Goal: Contribute content: Contribute content

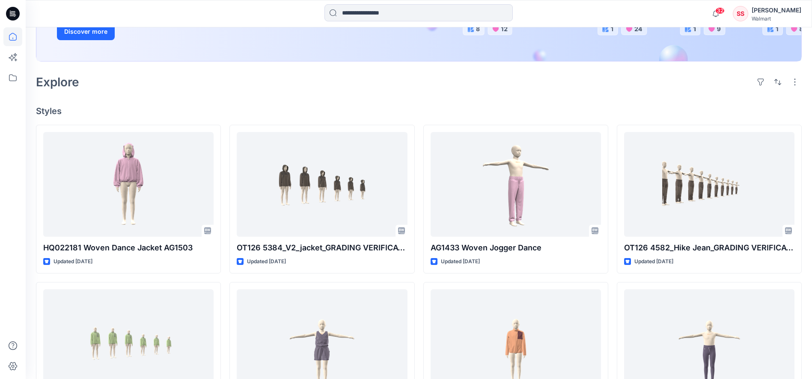
scroll to position [240, 0]
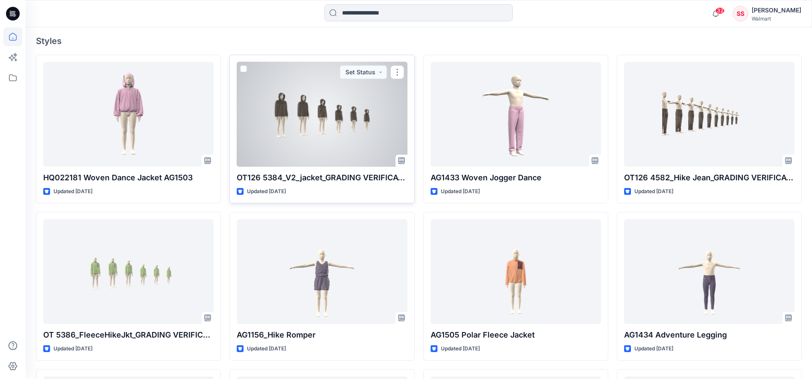
click at [319, 142] on div at bounding box center [322, 114] width 170 height 105
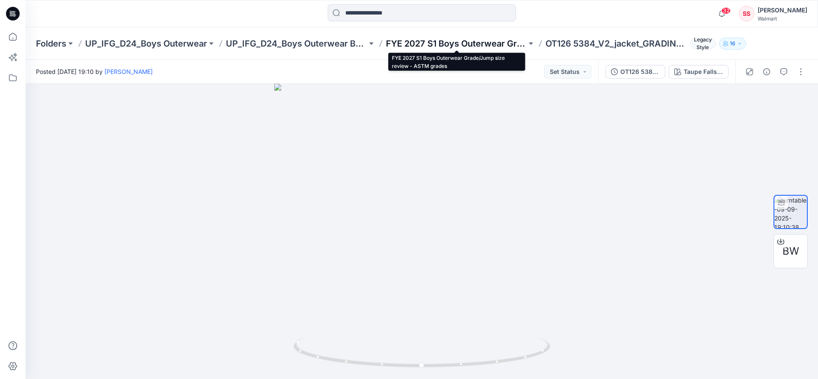
click at [436, 43] on p "FYE 2027 S1 Boys Outerwear Grade/Jump size review - ASTM grades" at bounding box center [456, 44] width 141 height 12
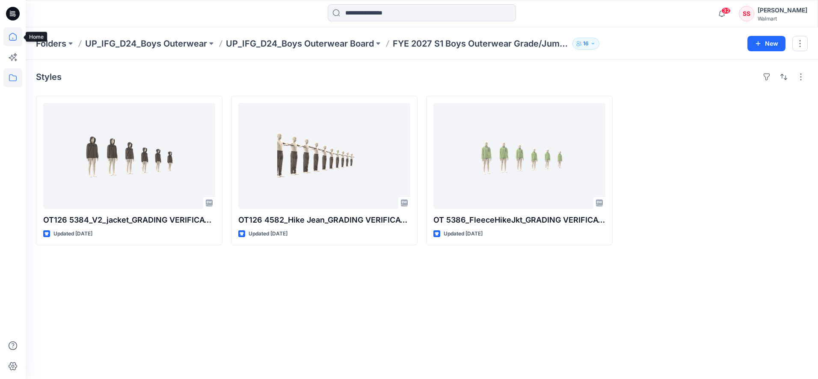
click at [15, 38] on icon at bounding box center [12, 36] width 19 height 19
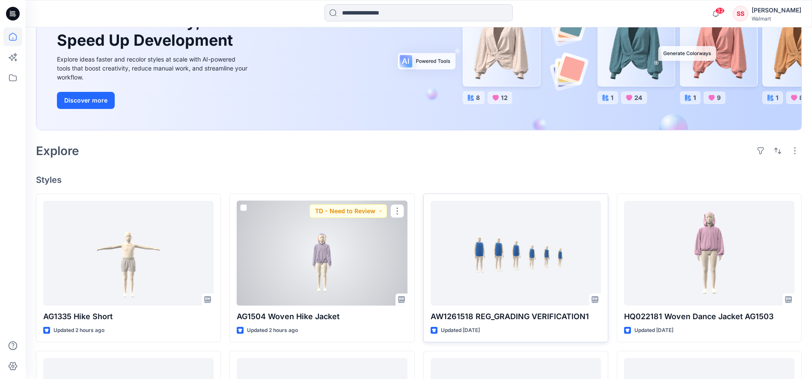
scroll to position [120, 0]
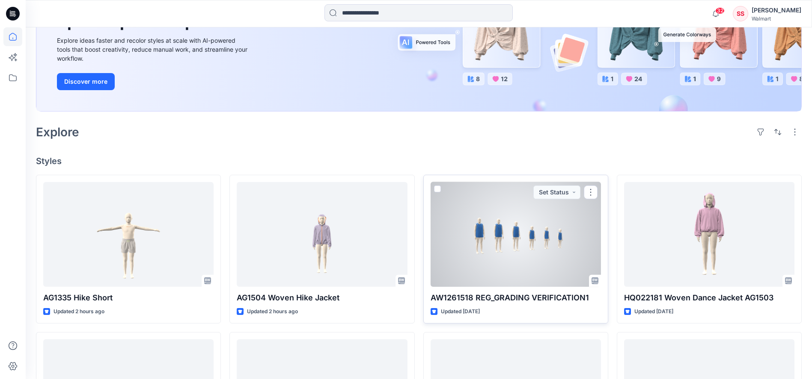
click at [506, 231] on div at bounding box center [515, 234] width 170 height 105
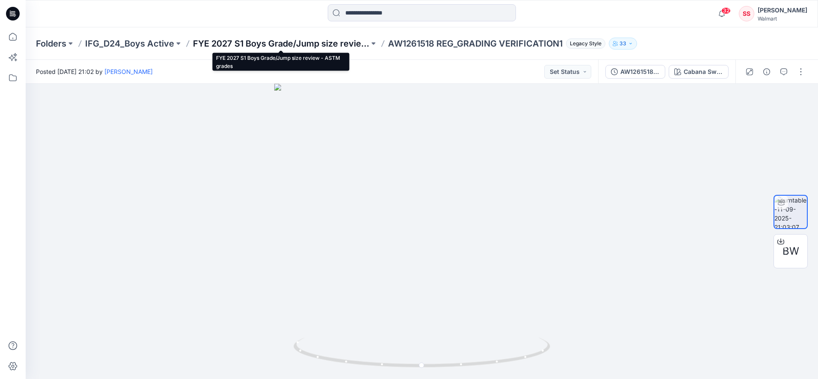
click at [310, 44] on p "FYE 2027 S1 Boys Grade/Jump size review - ASTM grades" at bounding box center [281, 44] width 176 height 12
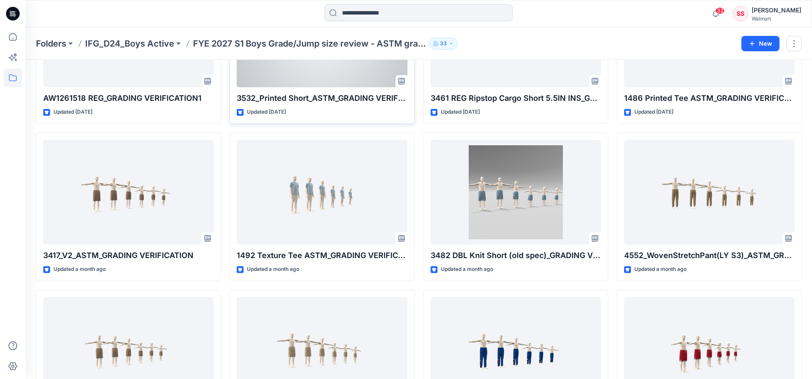
scroll to position [221, 0]
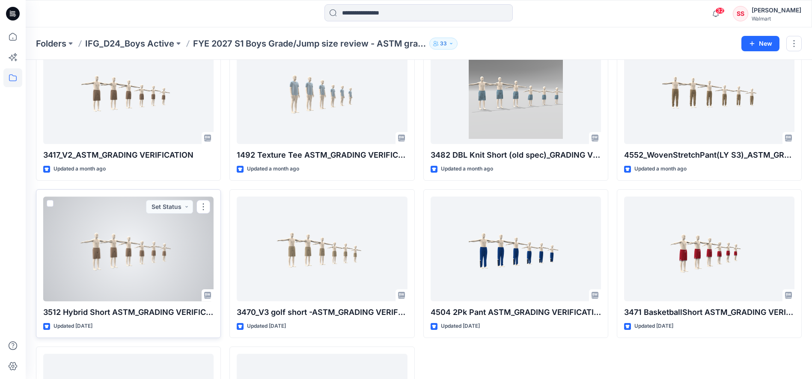
click at [116, 267] on div at bounding box center [128, 249] width 170 height 105
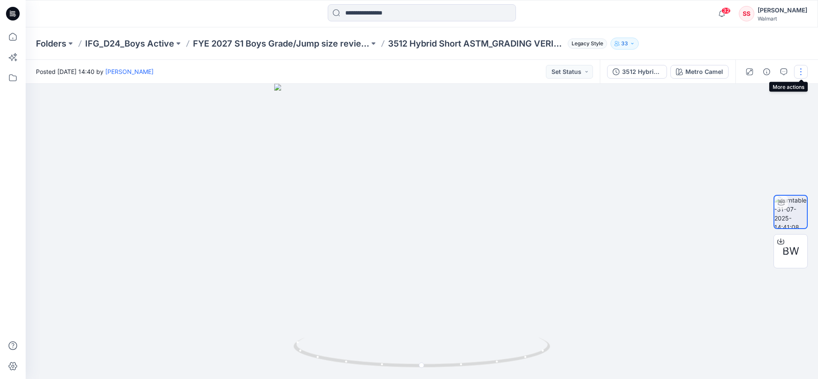
click at [800, 74] on button "button" at bounding box center [801, 72] width 14 height 14
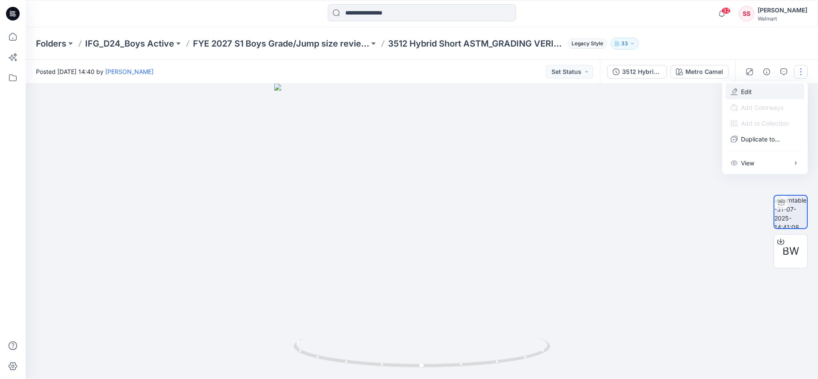
click at [743, 90] on p "Edit" at bounding box center [746, 91] width 11 height 9
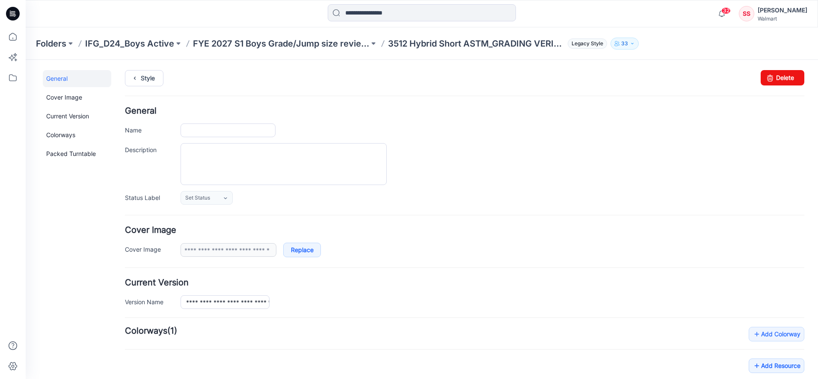
type input "**********"
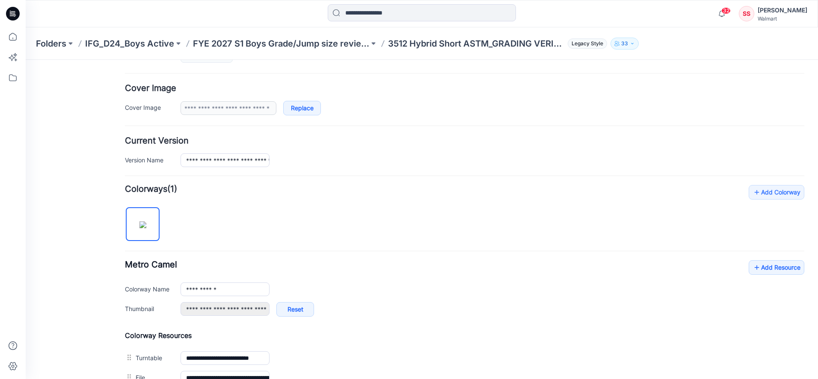
scroll to position [249, 0]
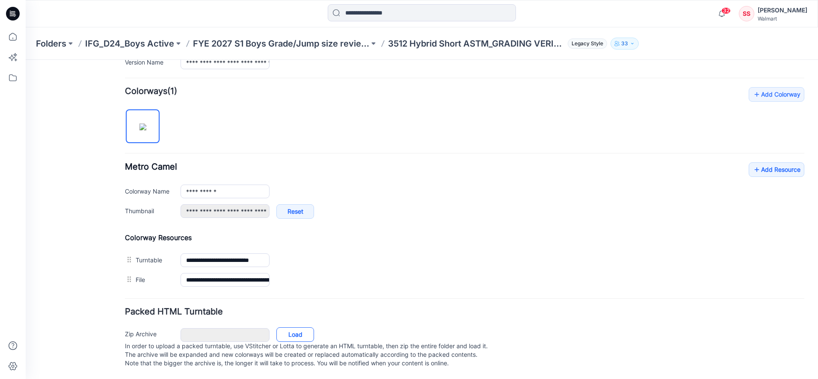
click at [301, 328] on link "Load" at bounding box center [295, 335] width 38 height 15
click at [762, 163] on link "Add Resource" at bounding box center [777, 170] width 56 height 15
click at [768, 163] on link "Add Resource" at bounding box center [777, 170] width 56 height 15
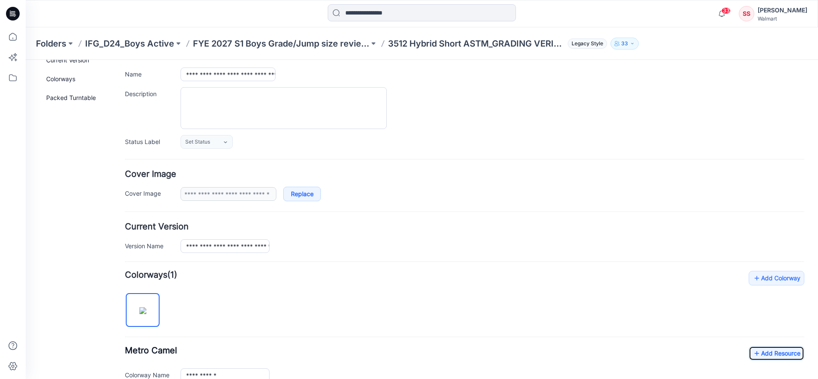
scroll to position [0, 0]
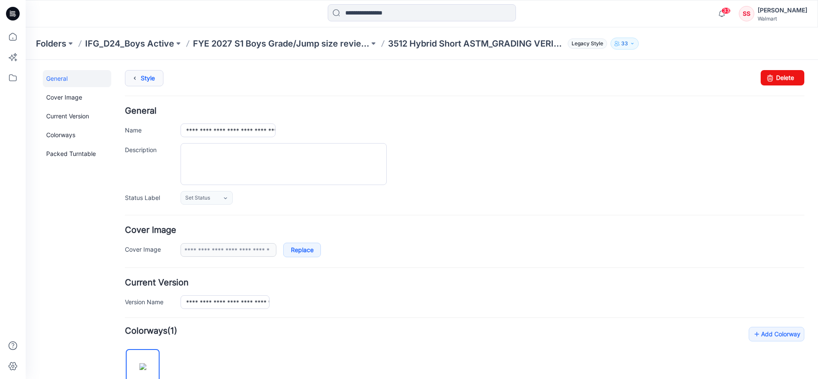
click at [145, 78] on link "Style" at bounding box center [144, 78] width 39 height 16
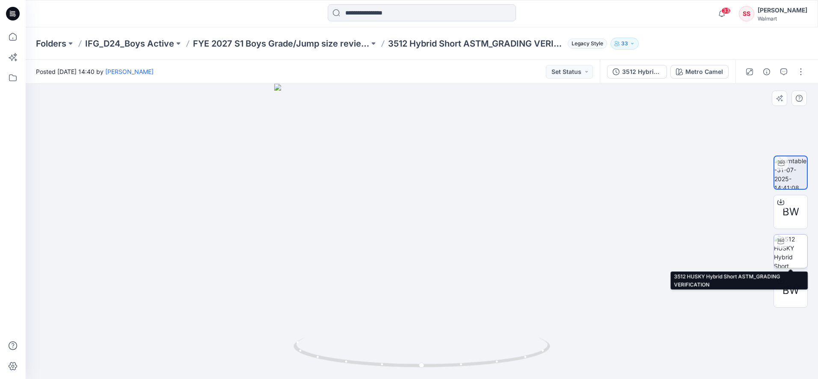
click at [786, 251] on img at bounding box center [790, 251] width 33 height 33
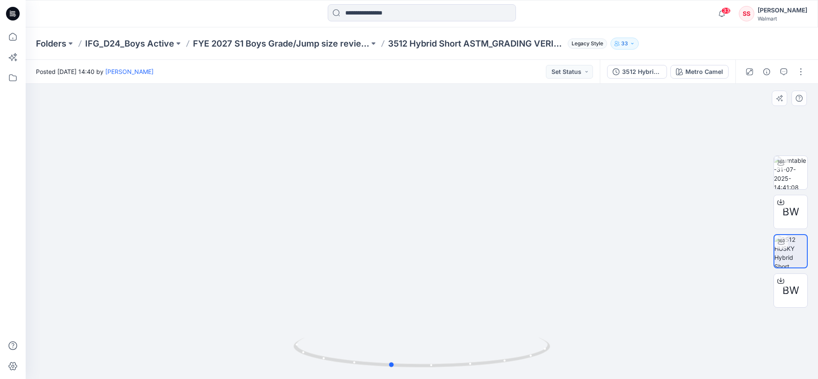
drag, startPoint x: 346, startPoint y: 362, endPoint x: 289, endPoint y: 313, distance: 74.9
click at [284, 321] on div at bounding box center [422, 232] width 792 height 296
click at [260, 206] on div at bounding box center [422, 232] width 792 height 296
click at [790, 176] on img at bounding box center [790, 172] width 33 height 33
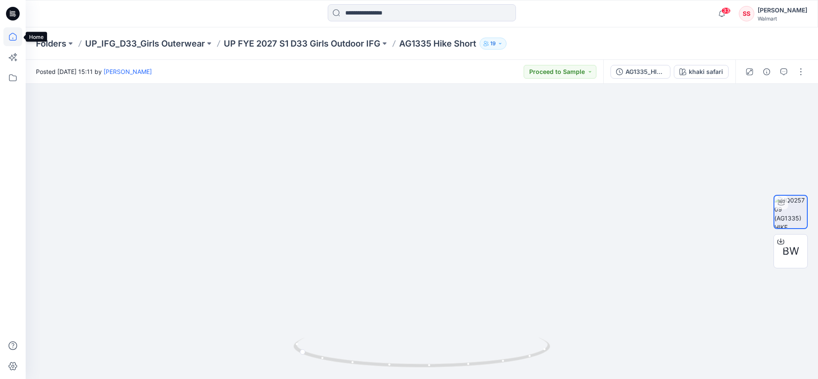
click at [10, 43] on icon at bounding box center [12, 36] width 19 height 19
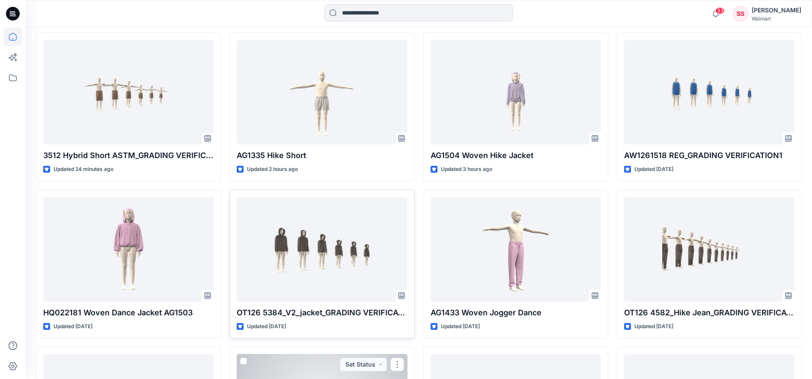
scroll to position [238, 0]
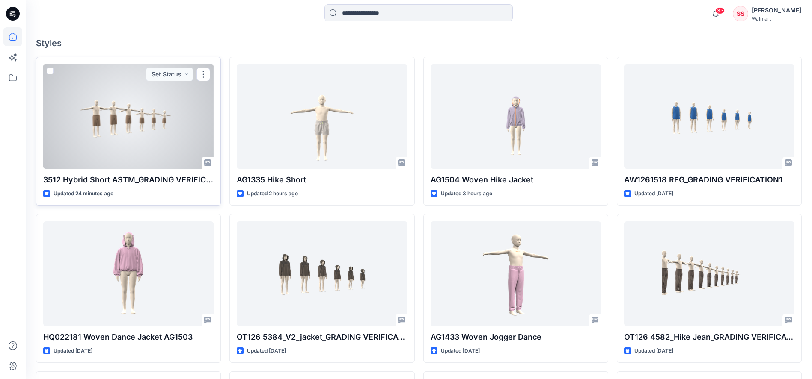
click at [142, 118] on div at bounding box center [128, 116] width 170 height 105
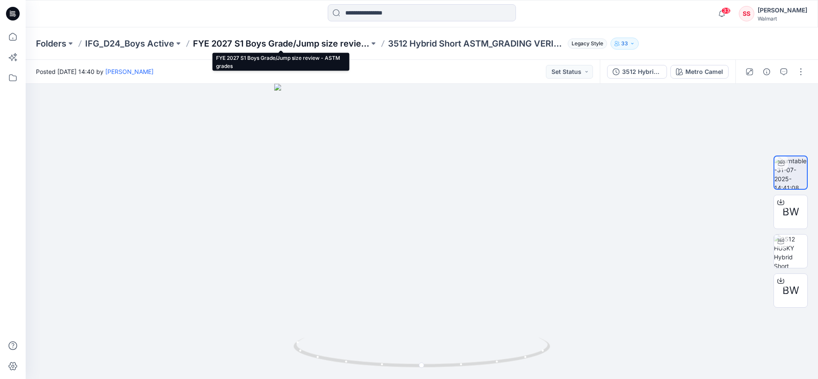
click at [337, 42] on p "FYE 2027 S1 Boys Grade/Jump size review - ASTM grades" at bounding box center [281, 44] width 176 height 12
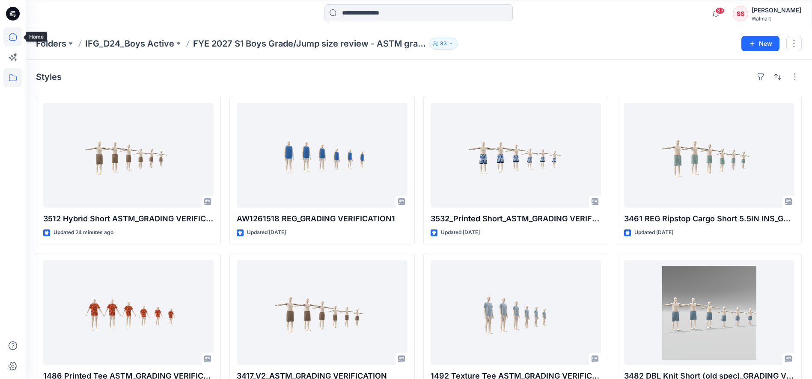
click at [8, 38] on icon at bounding box center [12, 36] width 19 height 19
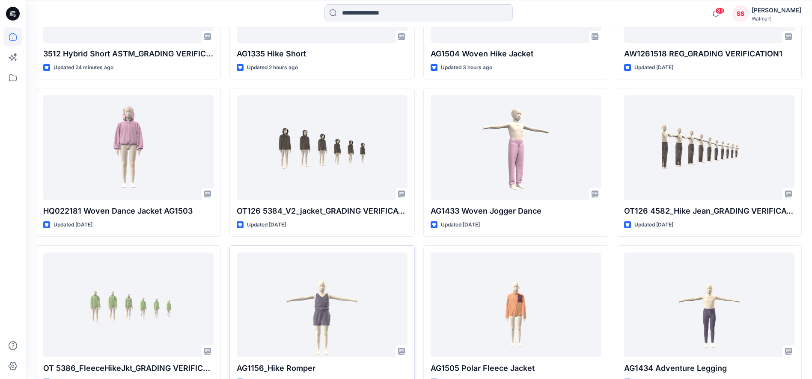
scroll to position [386, 0]
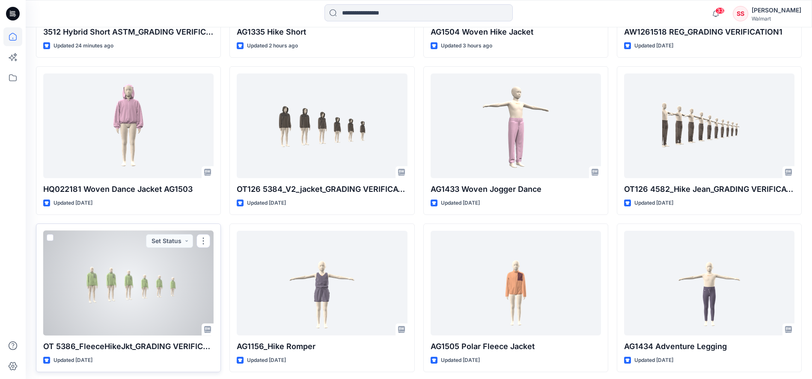
click at [152, 285] on div at bounding box center [128, 283] width 170 height 105
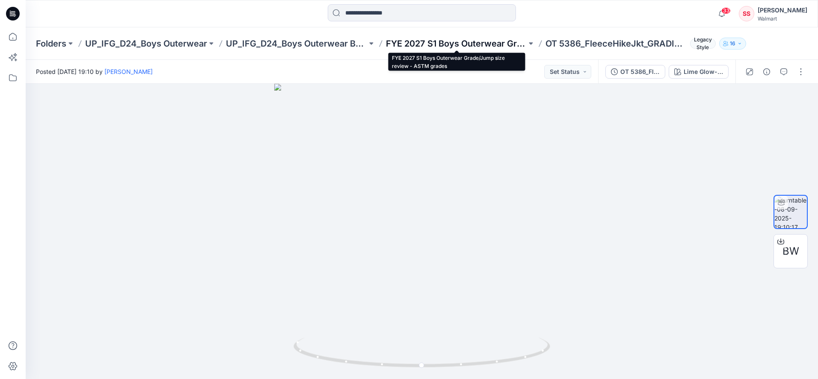
click at [439, 44] on p "FYE 2027 S1 Boys Outerwear Grade/Jump size review - ASTM grades" at bounding box center [456, 44] width 141 height 12
